Goal: Task Accomplishment & Management: Use online tool/utility

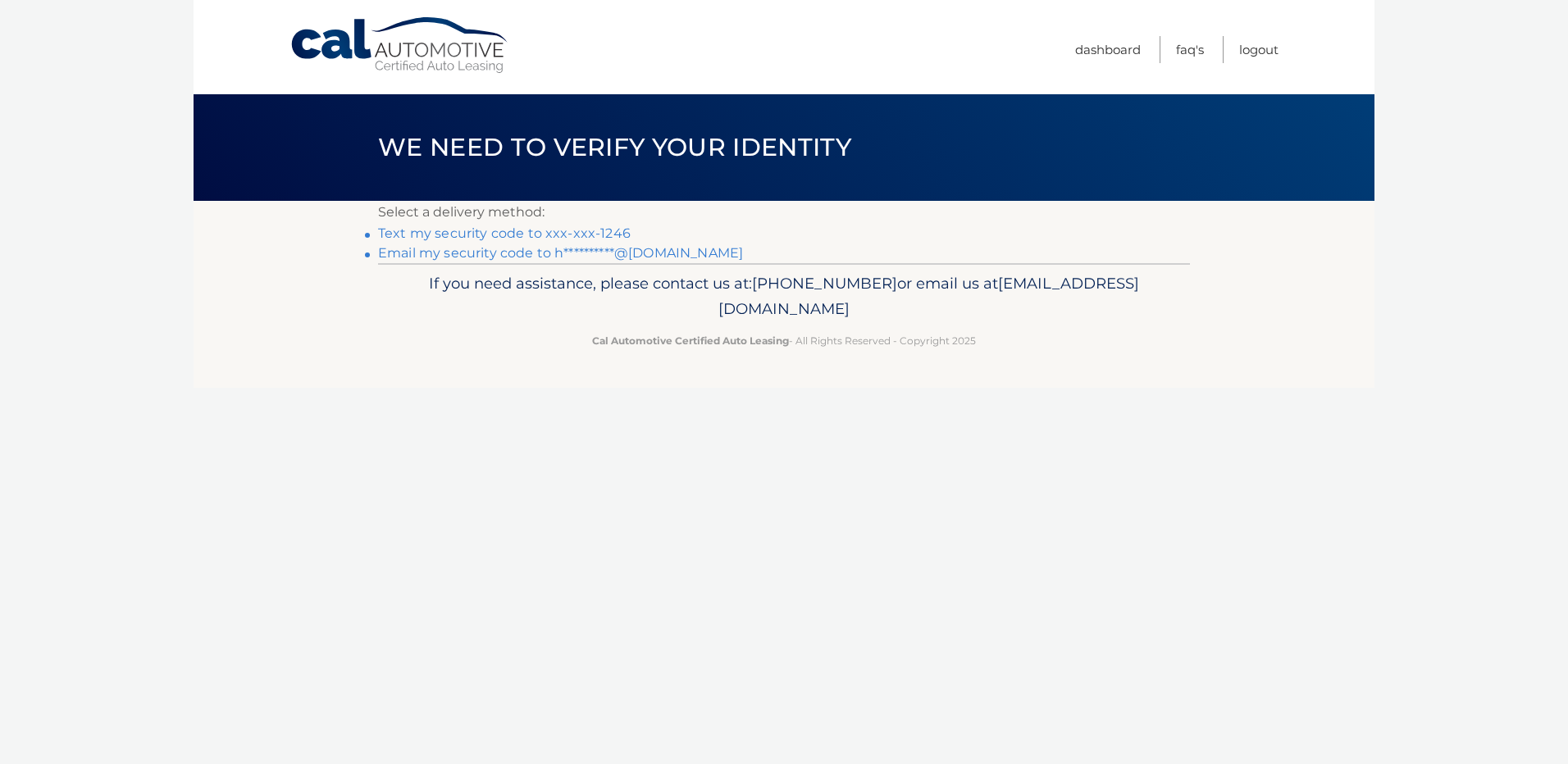
click at [556, 234] on link "Text my security code to xxx-xxx-1246" at bounding box center [503, 234] width 253 height 15
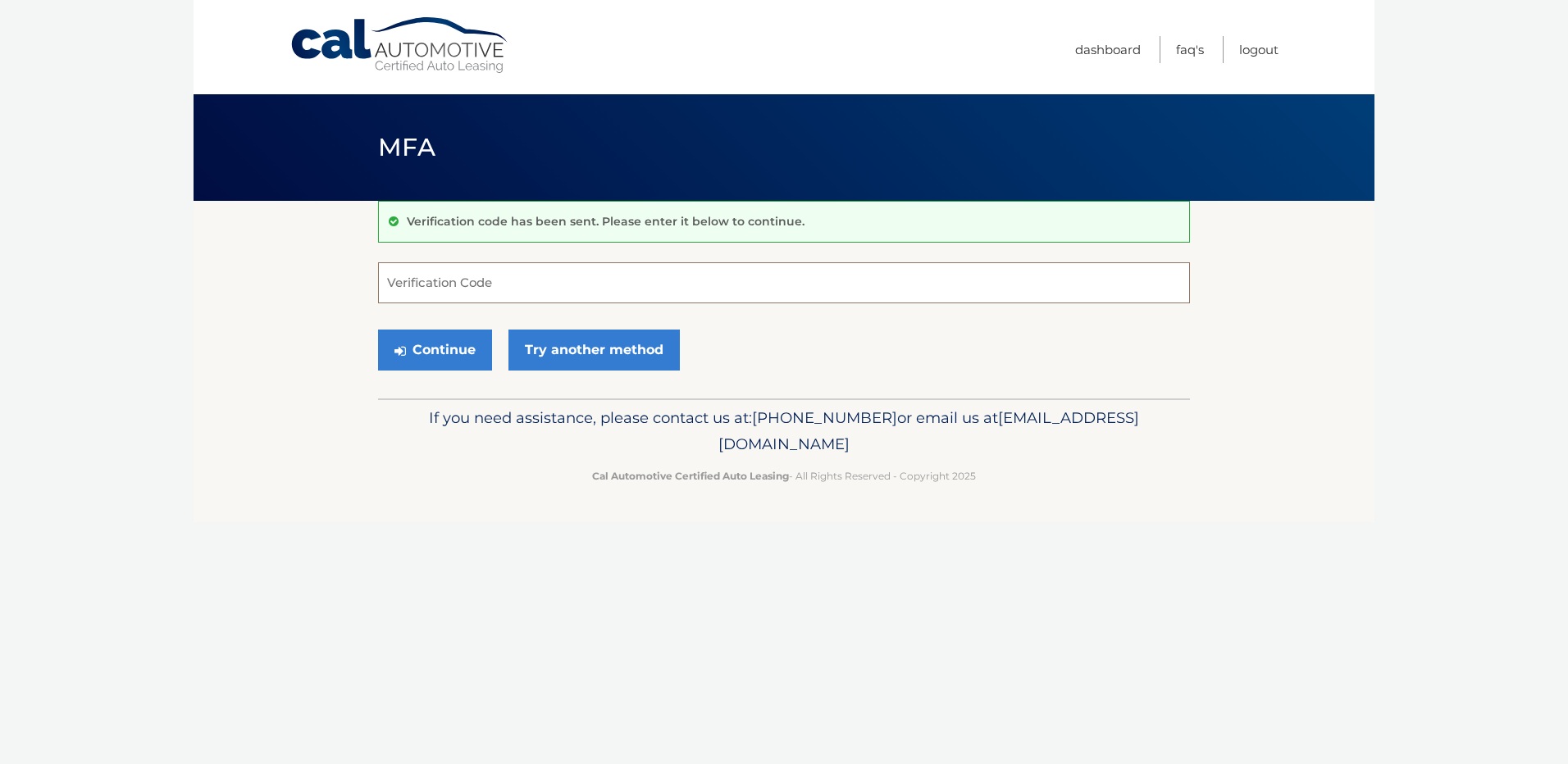
click at [520, 287] on input "Verification Code" at bounding box center [783, 283] width 812 height 41
type input "941721"
click at [450, 357] on button "Continue" at bounding box center [434, 350] width 114 height 41
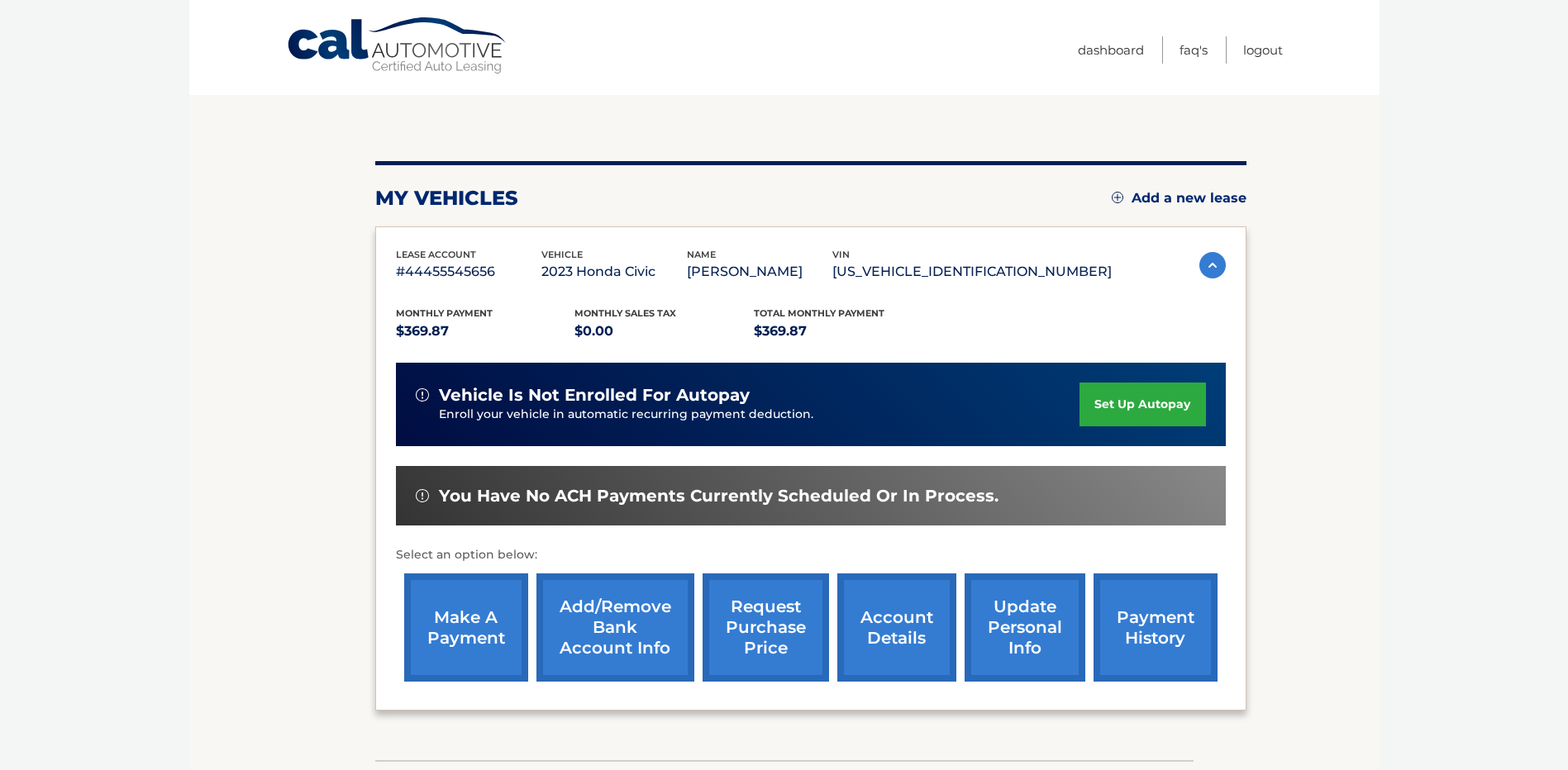
scroll to position [231, 0]
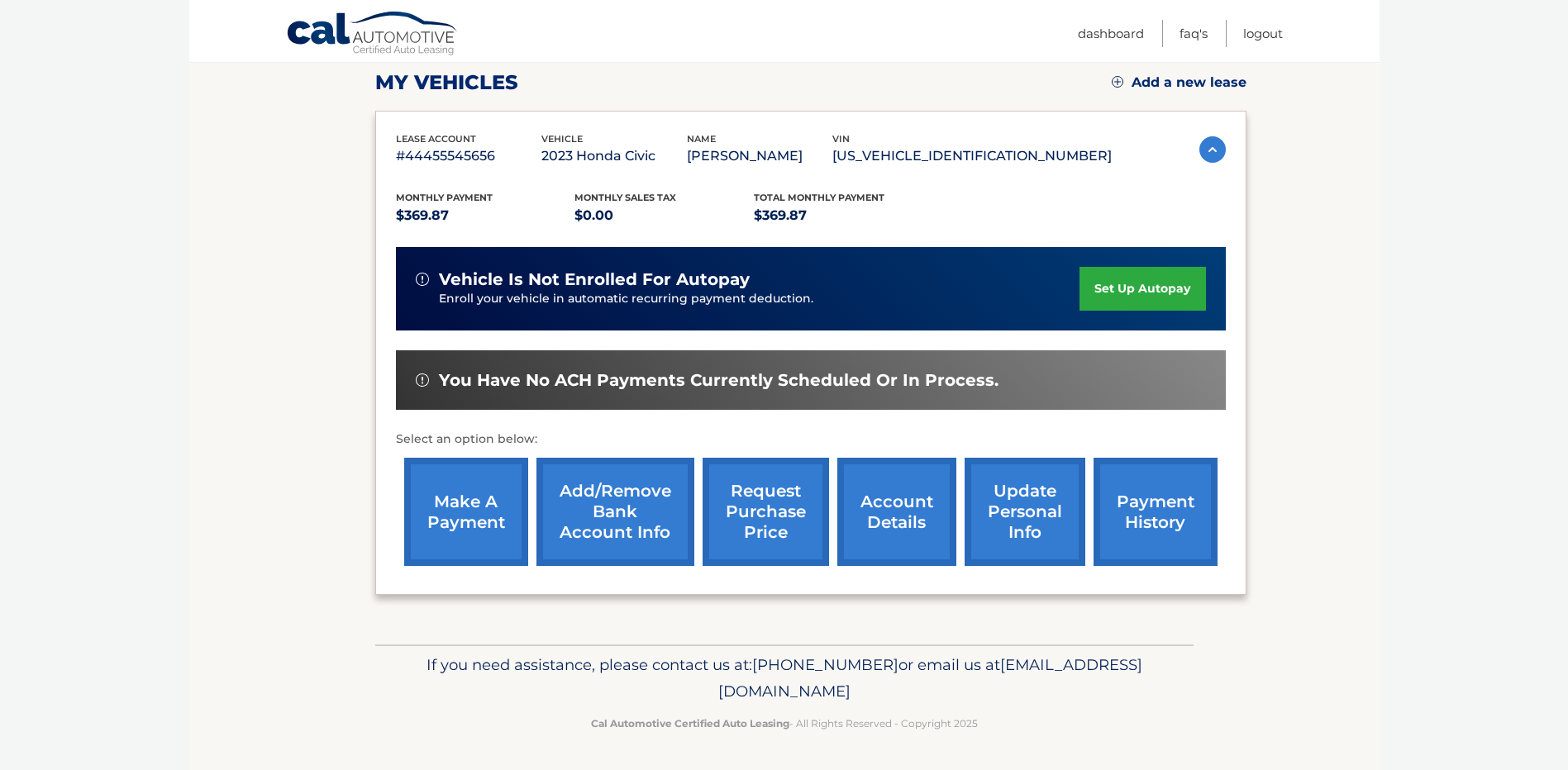
click at [447, 505] on link "make a payment" at bounding box center [466, 512] width 124 height 108
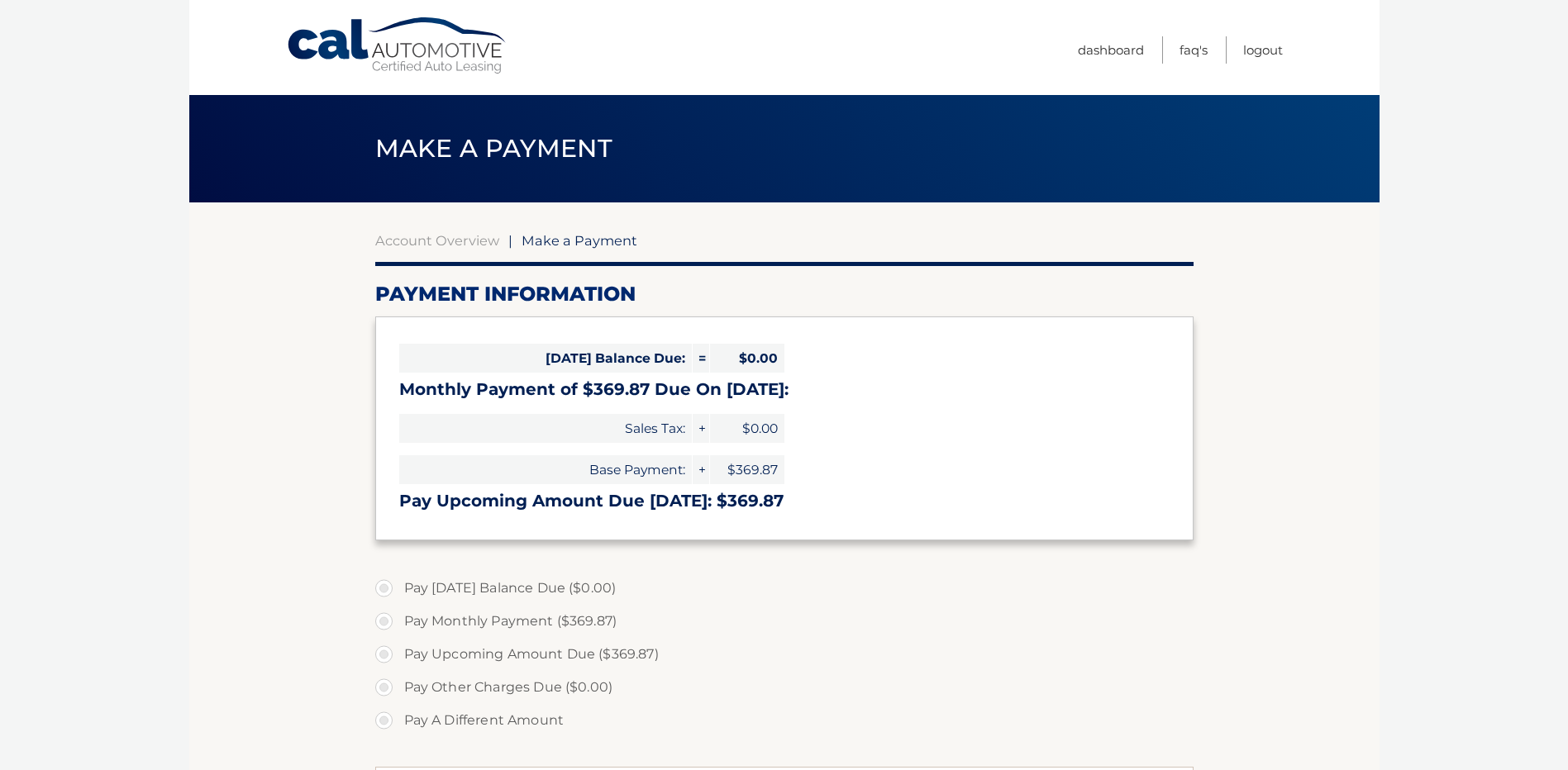
select select "NmVhNjcxMGItMWYyMC00MzY5LTk3MmEtNTM2OTliZmIwOTU3"
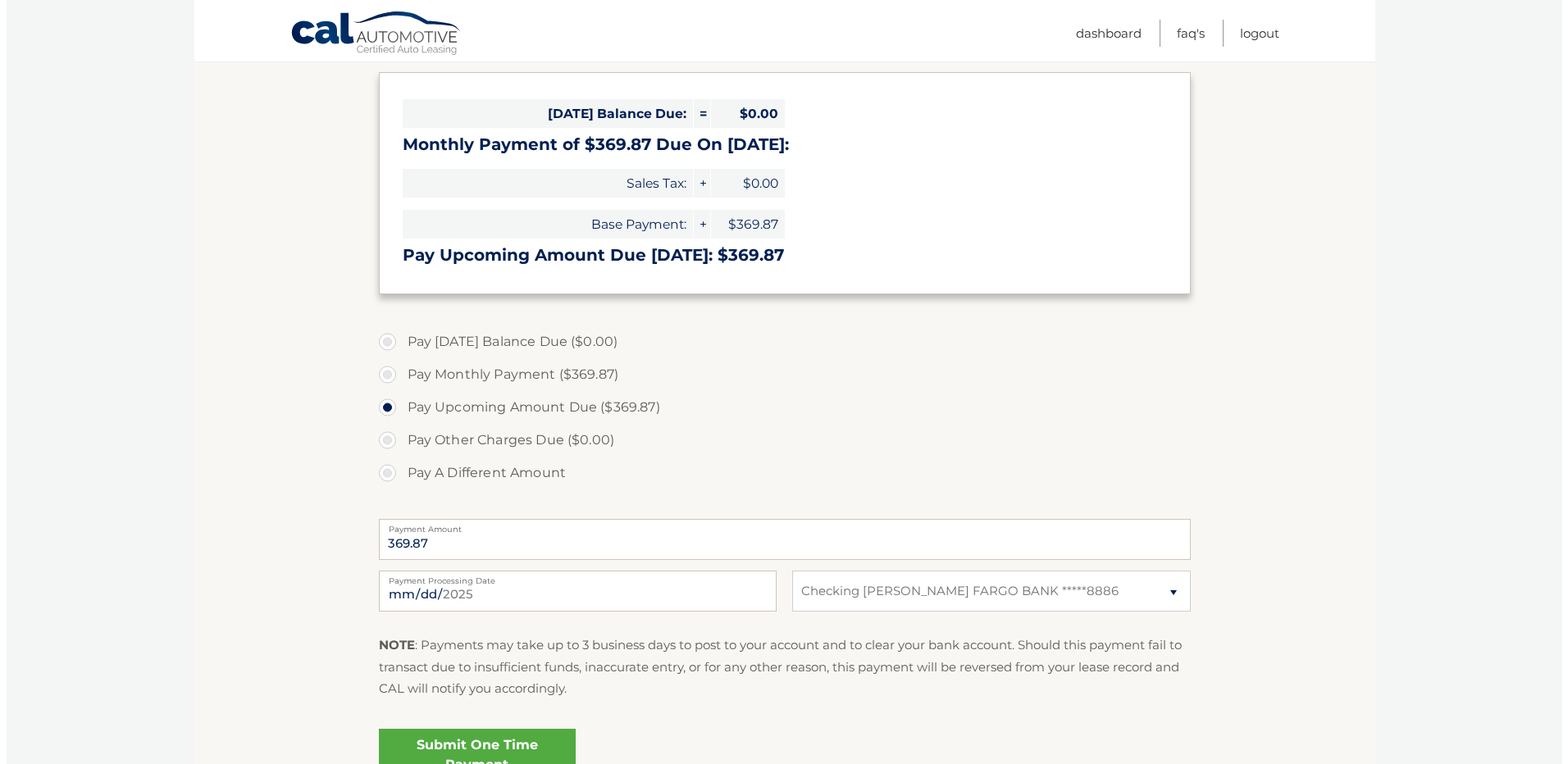
scroll to position [407, 0]
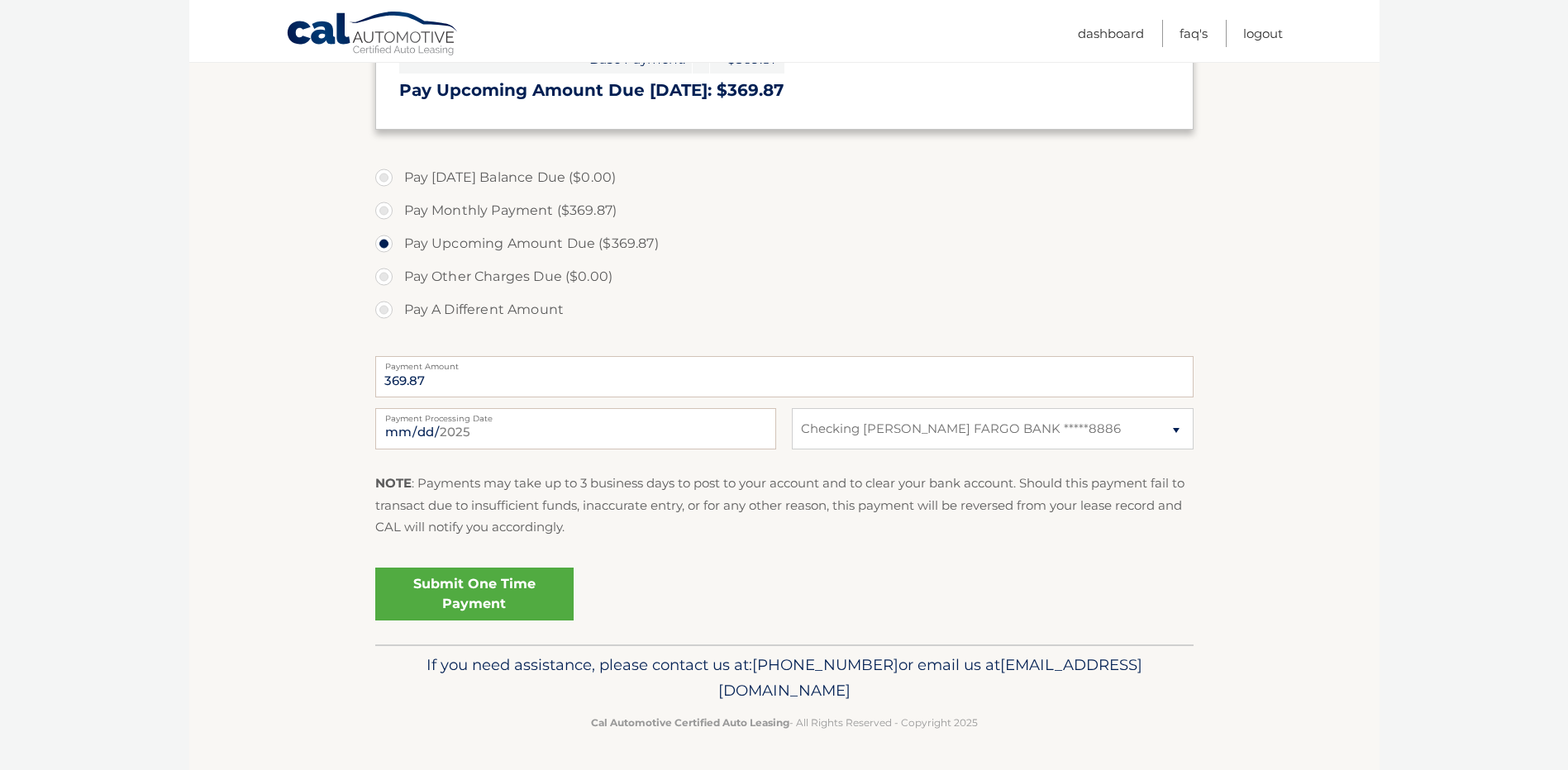
click at [512, 583] on link "Submit One Time Payment" at bounding box center [474, 594] width 199 height 53
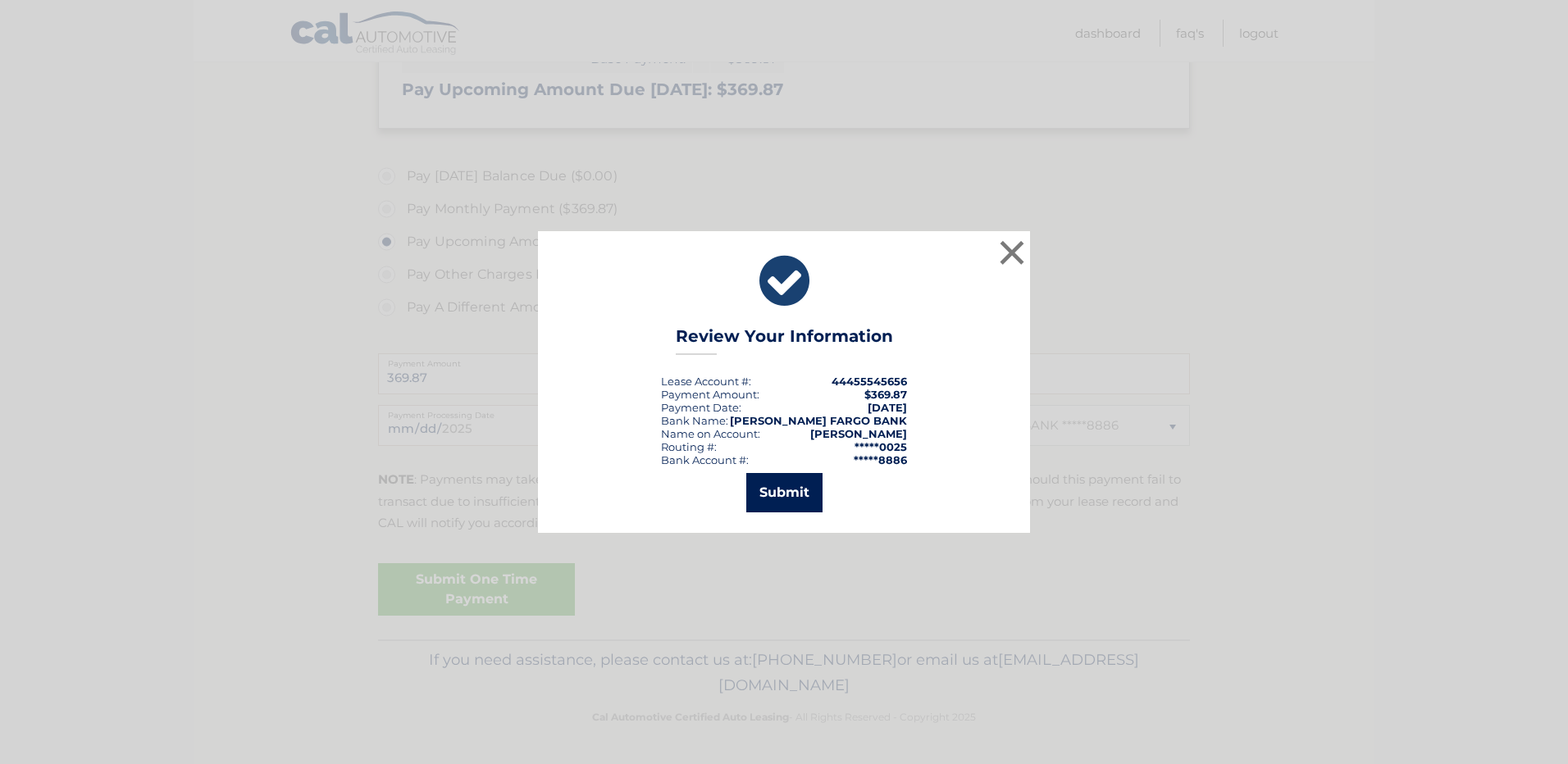
click at [769, 491] on button "Submit" at bounding box center [784, 492] width 76 height 39
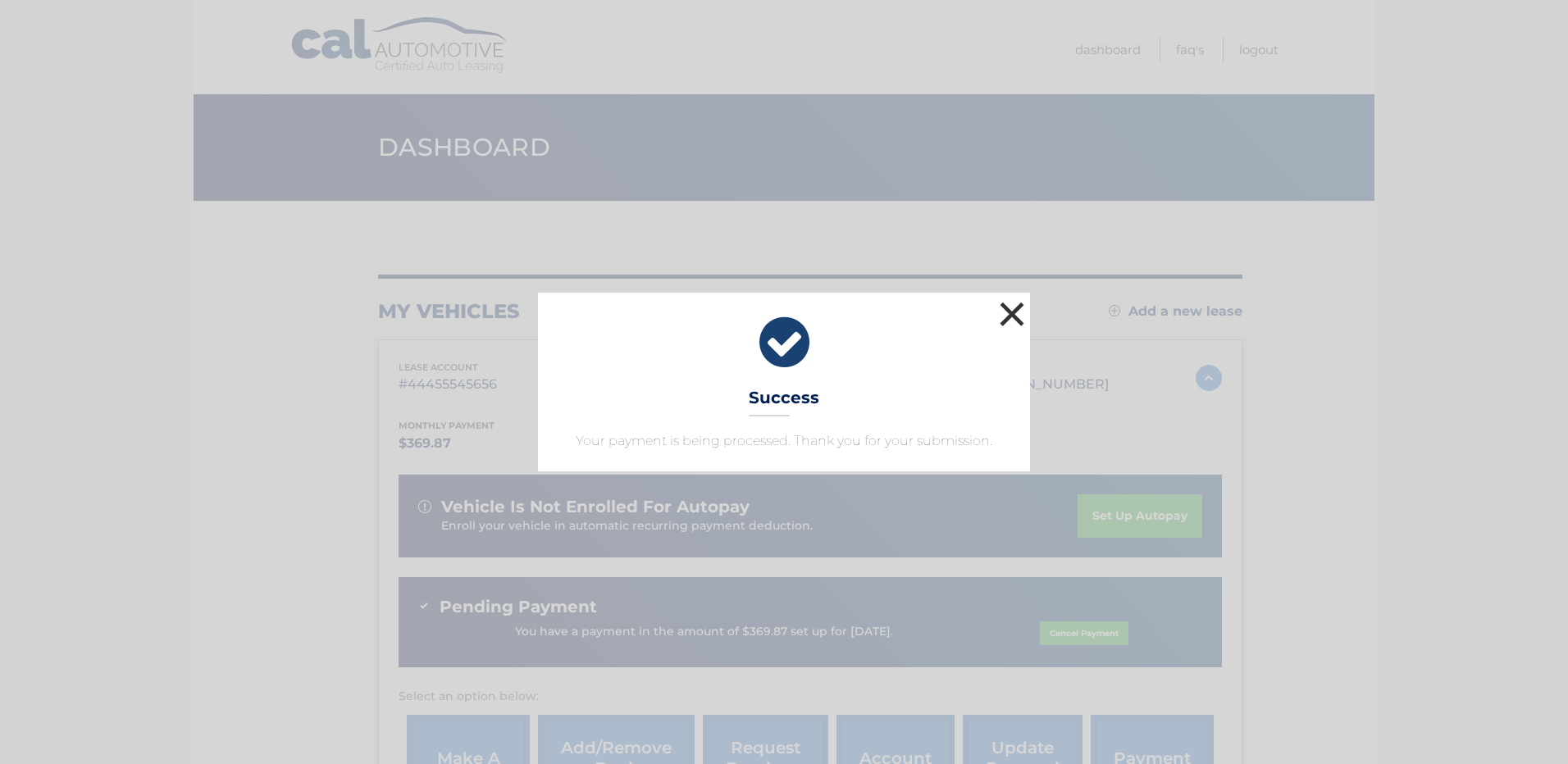
click at [1020, 319] on button "×" at bounding box center [1012, 314] width 33 height 33
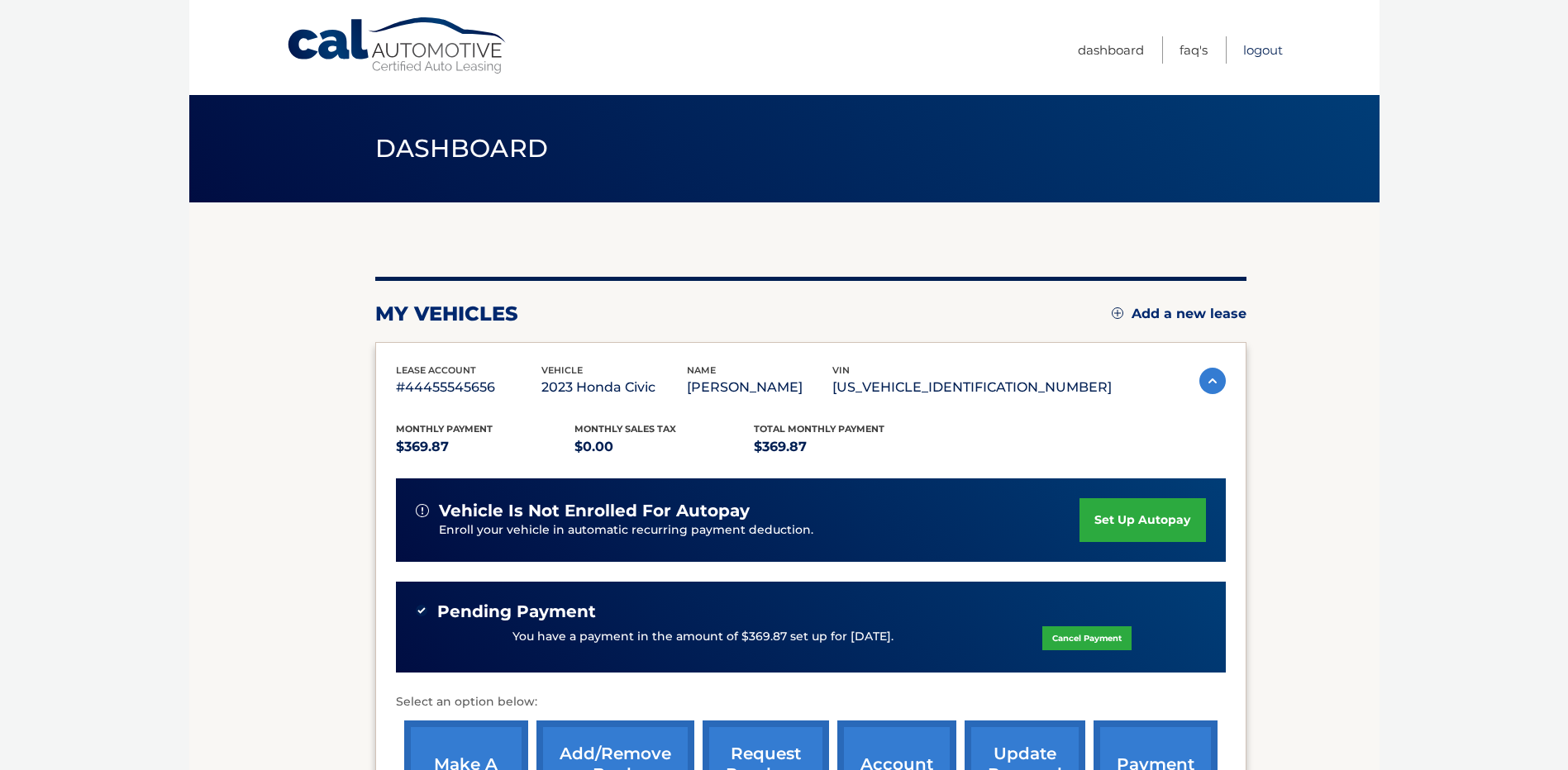
click at [1245, 51] on link "Logout" at bounding box center [1262, 50] width 40 height 27
